Goal: Information Seeking & Learning: Find specific fact

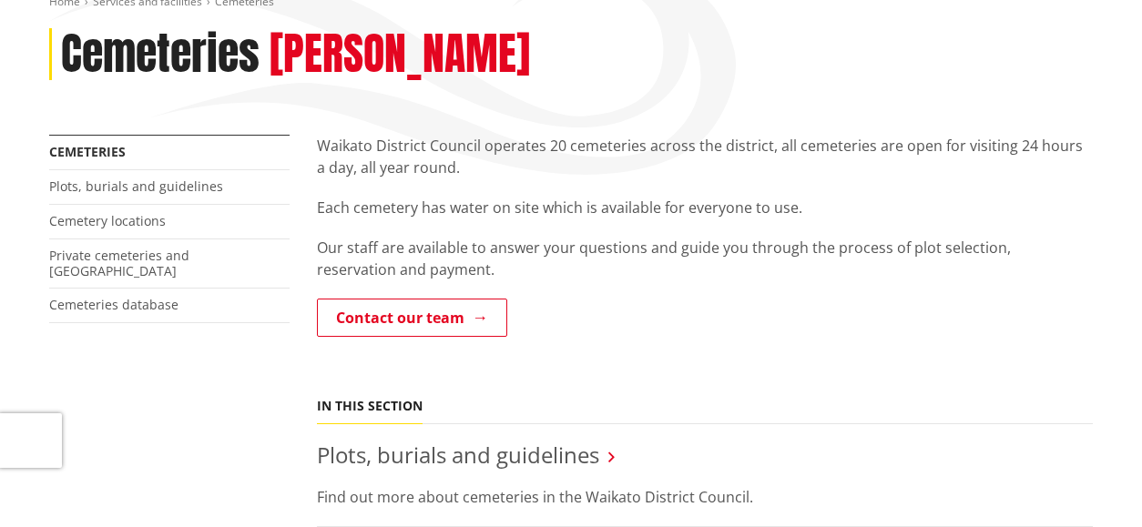
scroll to position [273, 0]
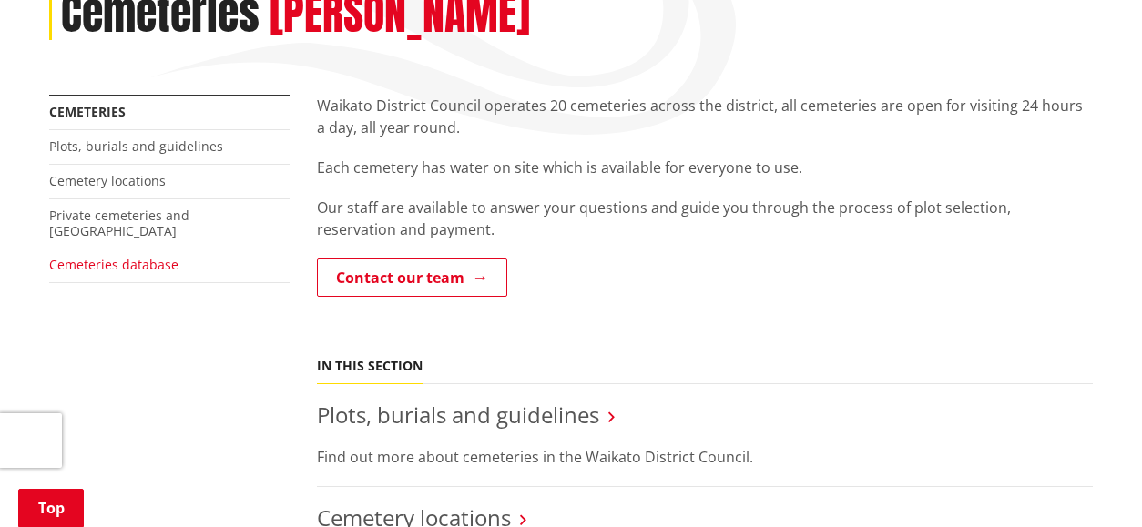
click at [146, 256] on link "Cemeteries database" at bounding box center [113, 264] width 129 height 17
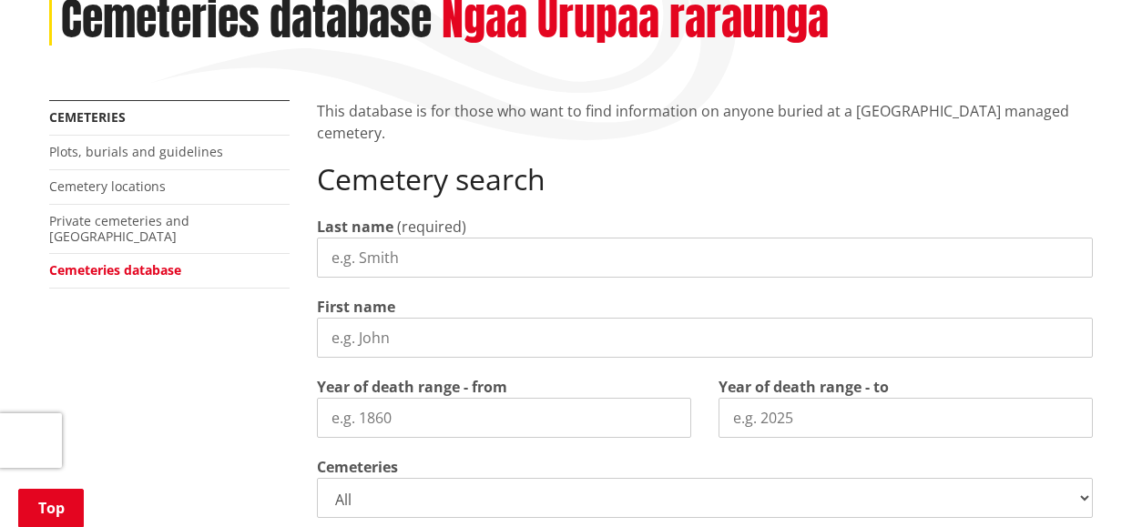
scroll to position [364, 0]
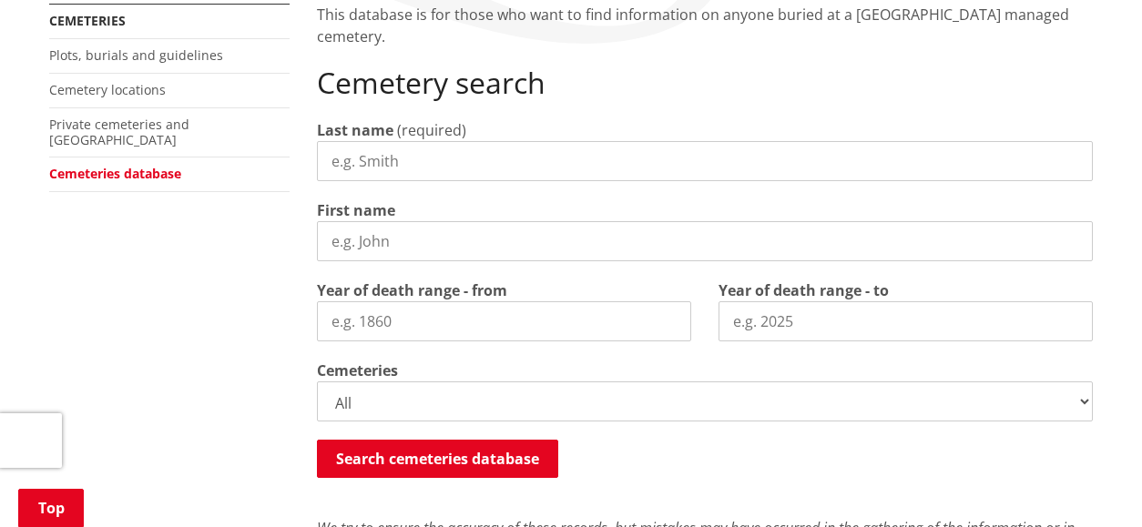
click at [504, 152] on input "Last name" at bounding box center [705, 161] width 776 height 40
type input "[PERSON_NAME]"
click at [416, 245] on input "First name" at bounding box center [705, 241] width 776 height 40
type input "[PERSON_NAME]"
click at [455, 315] on input "Year of death range - from" at bounding box center [504, 322] width 374 height 40
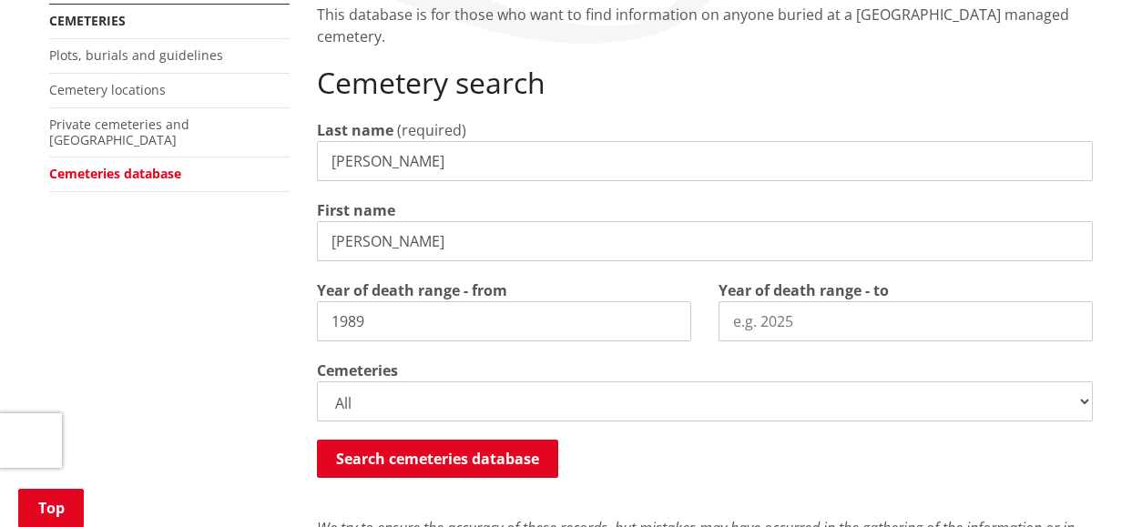
type input "1989"
type input "1997"
click at [403, 411] on select "All Gordonton Ashes Memorial Berm Gordonton Lawn Gordonton Octagonal Ashes Gord…" at bounding box center [705, 402] width 776 height 40
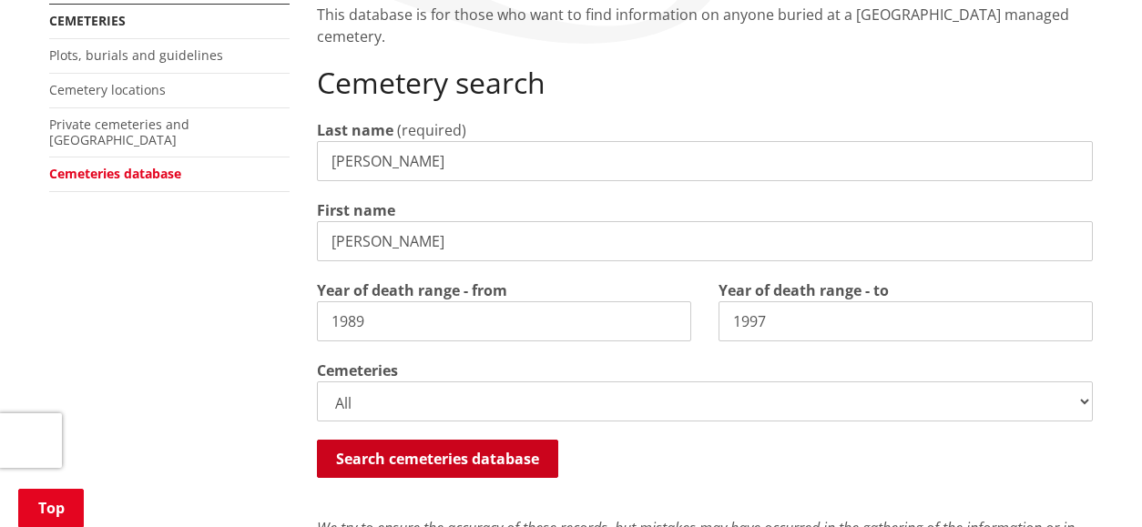
click at [455, 456] on button "Search cemeteries database" at bounding box center [437, 459] width 241 height 38
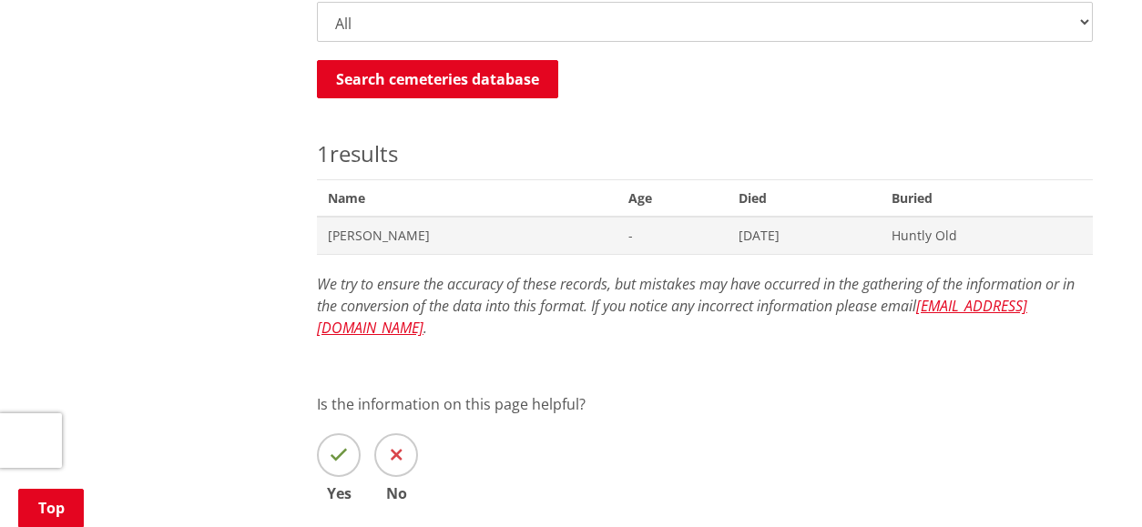
scroll to position [791, 0]
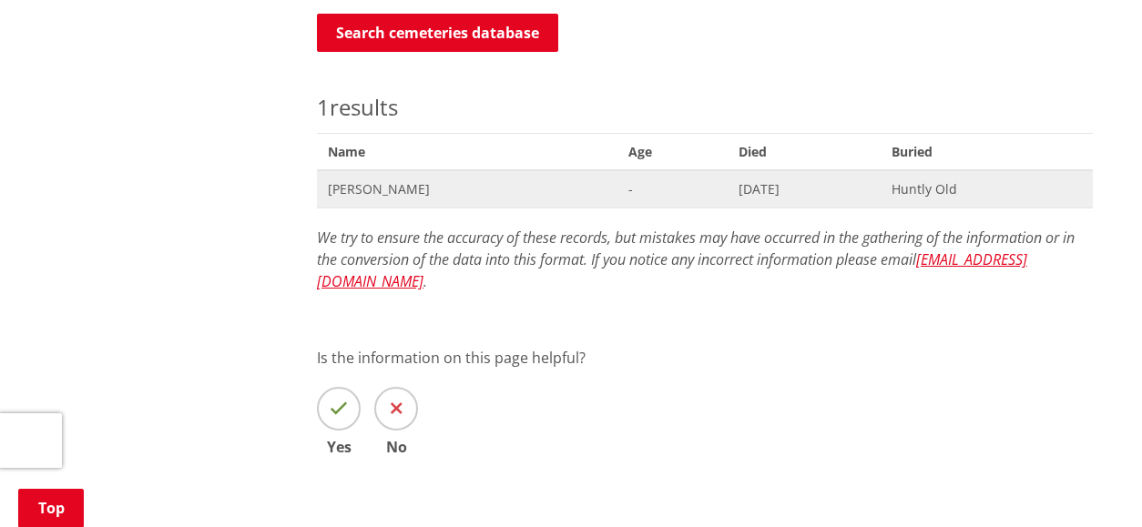
click at [933, 196] on span "Huntly Old" at bounding box center [987, 189] width 190 height 18
